Goal: Task Accomplishment & Management: Manage account settings

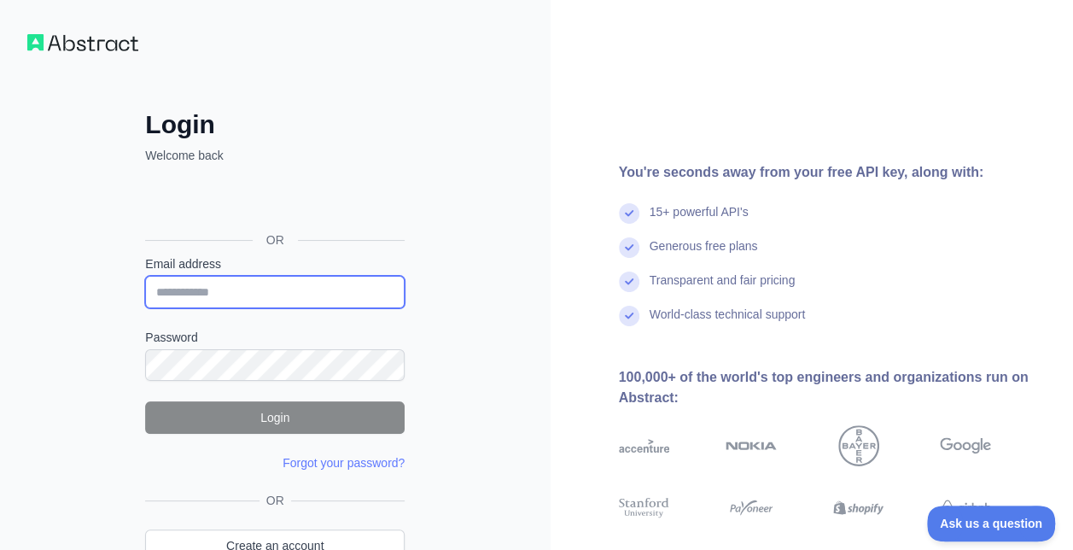
type input "**********"
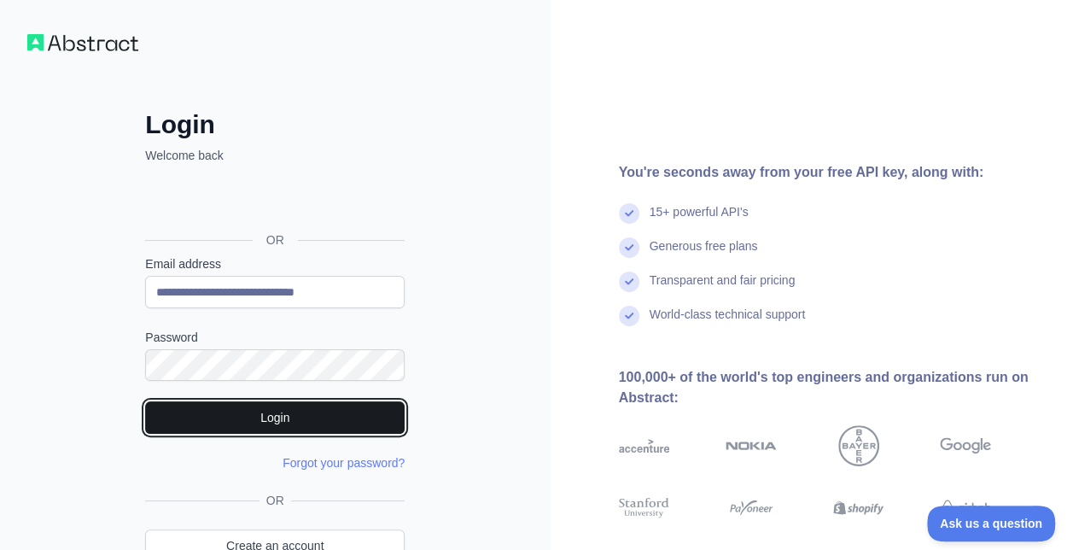
click at [287, 421] on button "Login" at bounding box center [275, 417] width 260 height 32
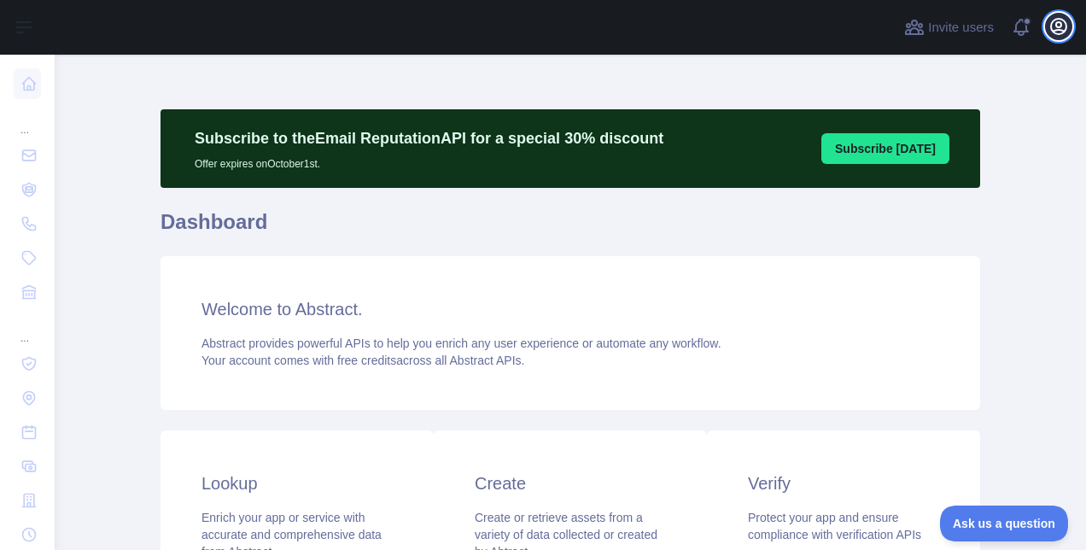
click at [1064, 27] on icon "button" at bounding box center [1058, 26] width 20 height 20
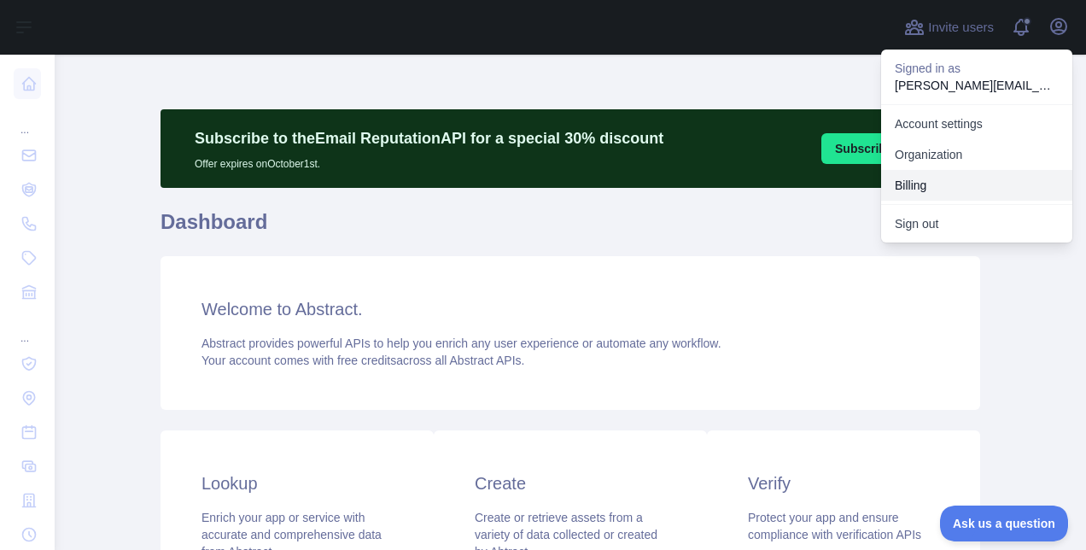
click at [932, 185] on button "Billing" at bounding box center [976, 185] width 191 height 31
